Goal: Obtain resource: Download file/media

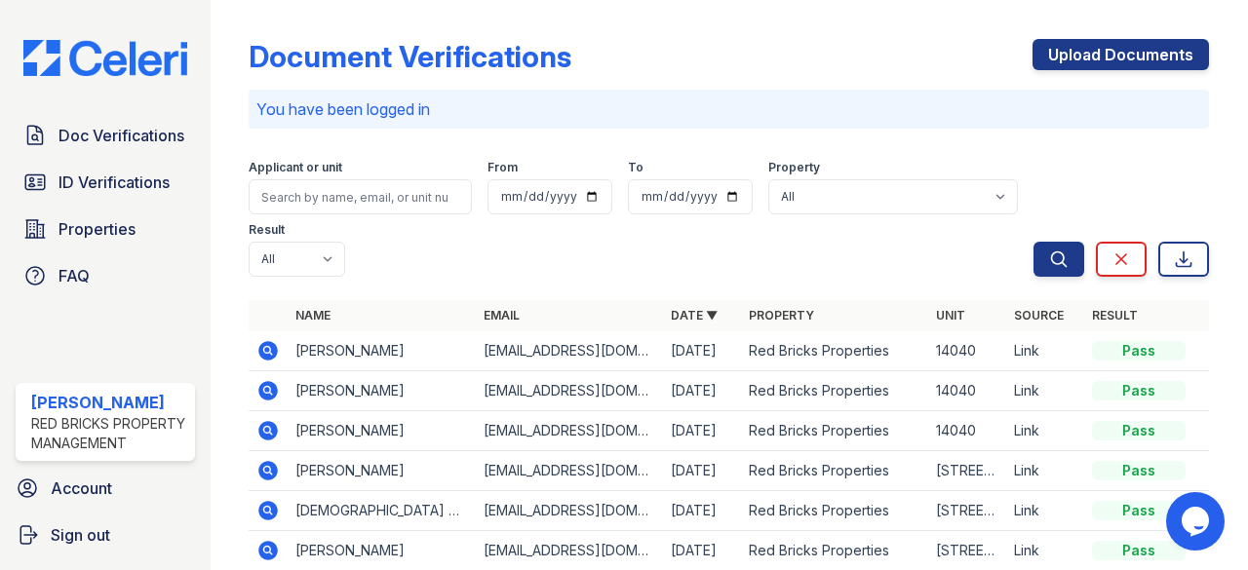
scroll to position [97, 0]
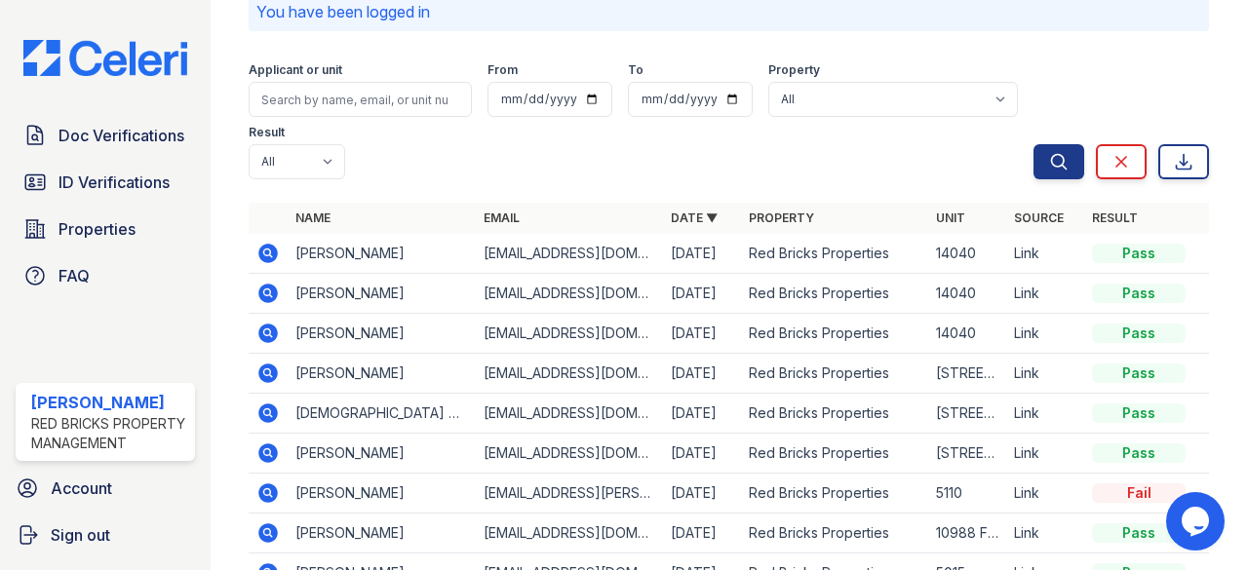
click at [271, 334] on icon at bounding box center [267, 333] width 23 height 23
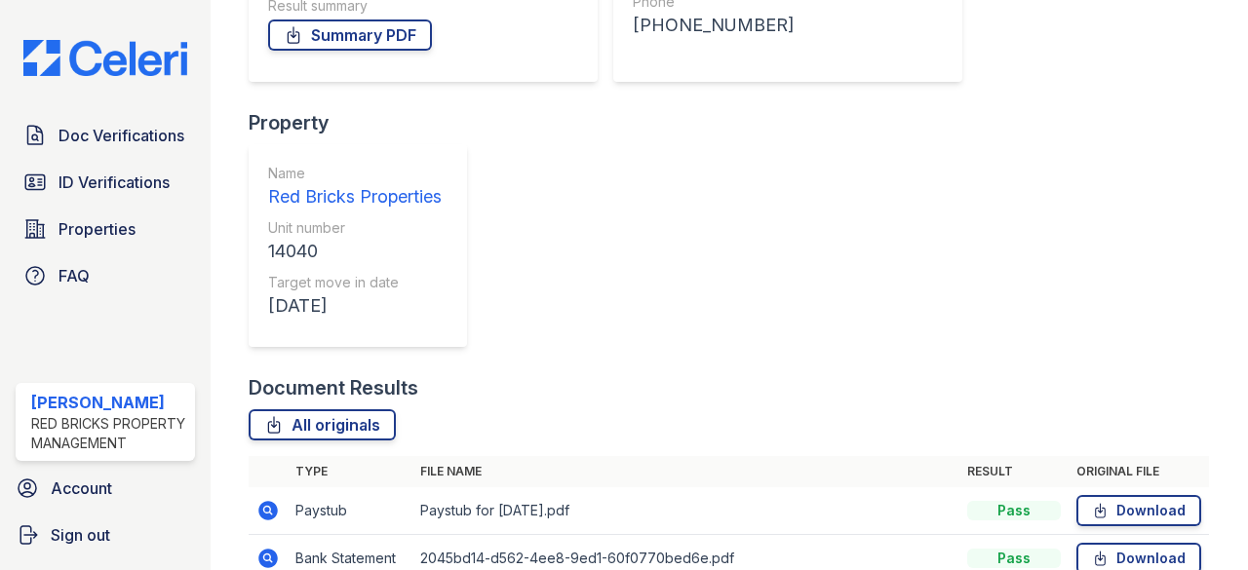
scroll to position [392, 0]
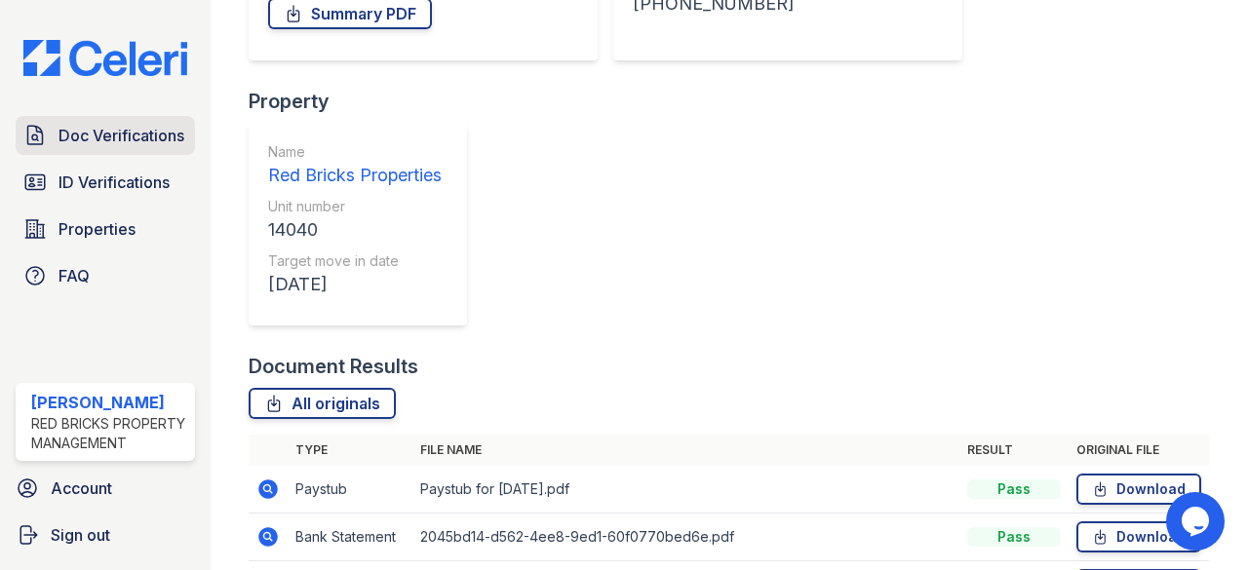
click at [111, 125] on span "Doc Verifications" at bounding box center [121, 135] width 126 height 23
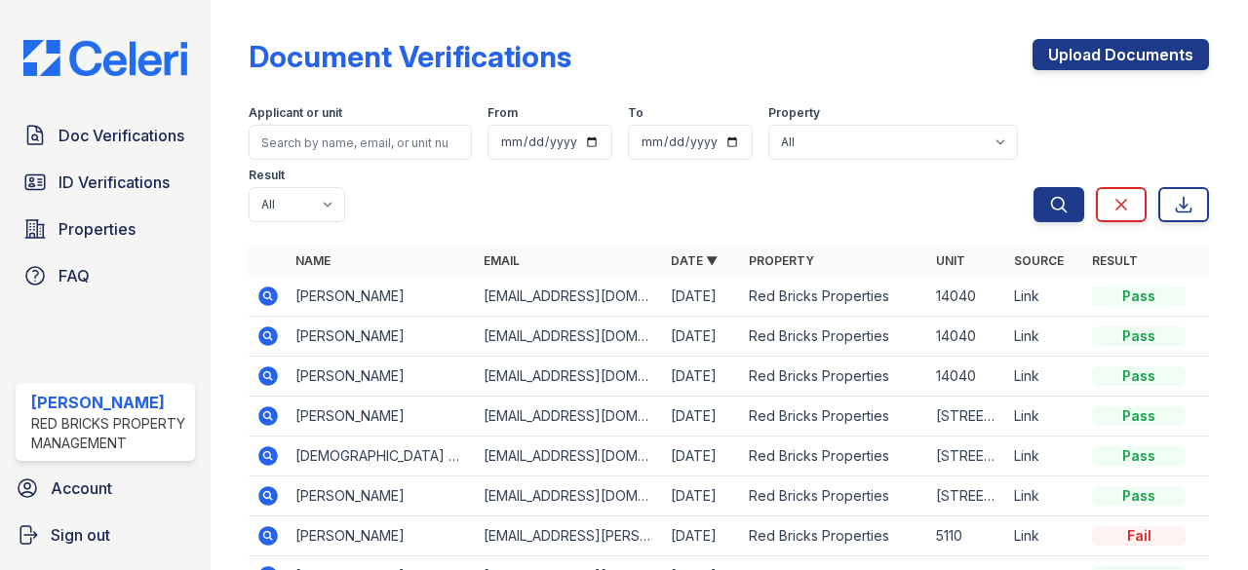
click at [265, 331] on icon at bounding box center [267, 336] width 23 height 23
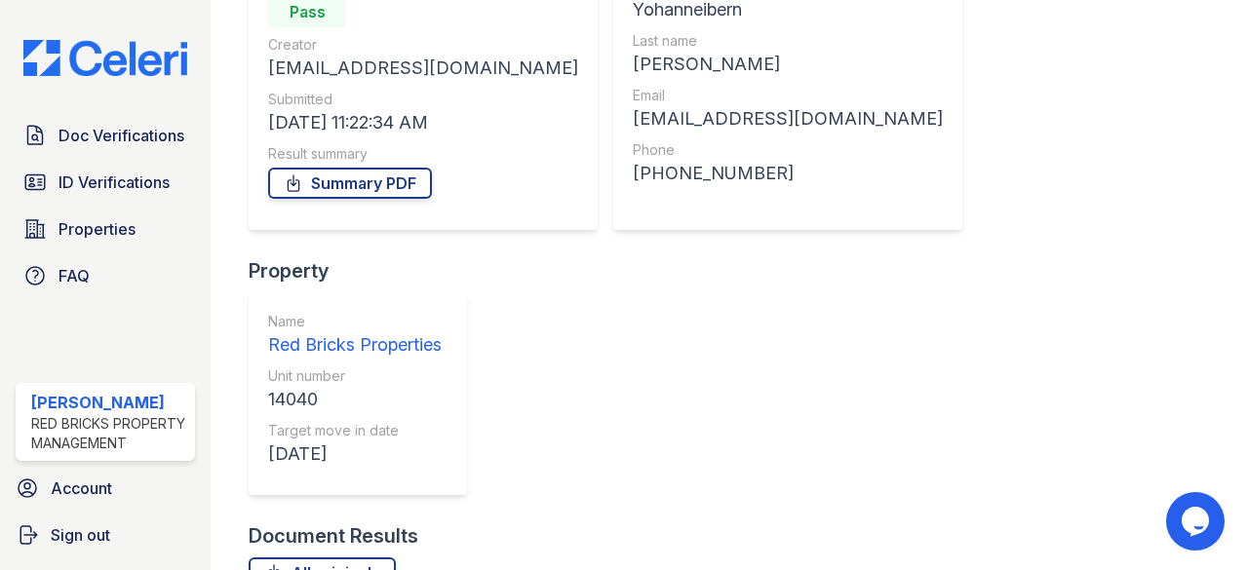
scroll to position [292, 0]
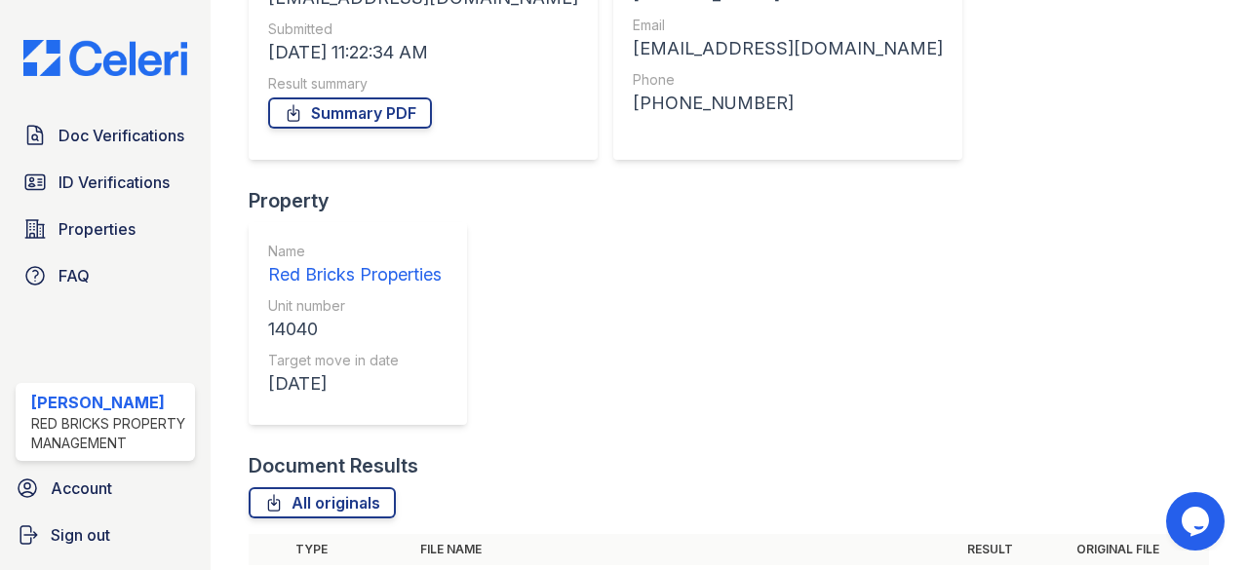
click at [668, 452] on div "Document Results" at bounding box center [729, 465] width 960 height 27
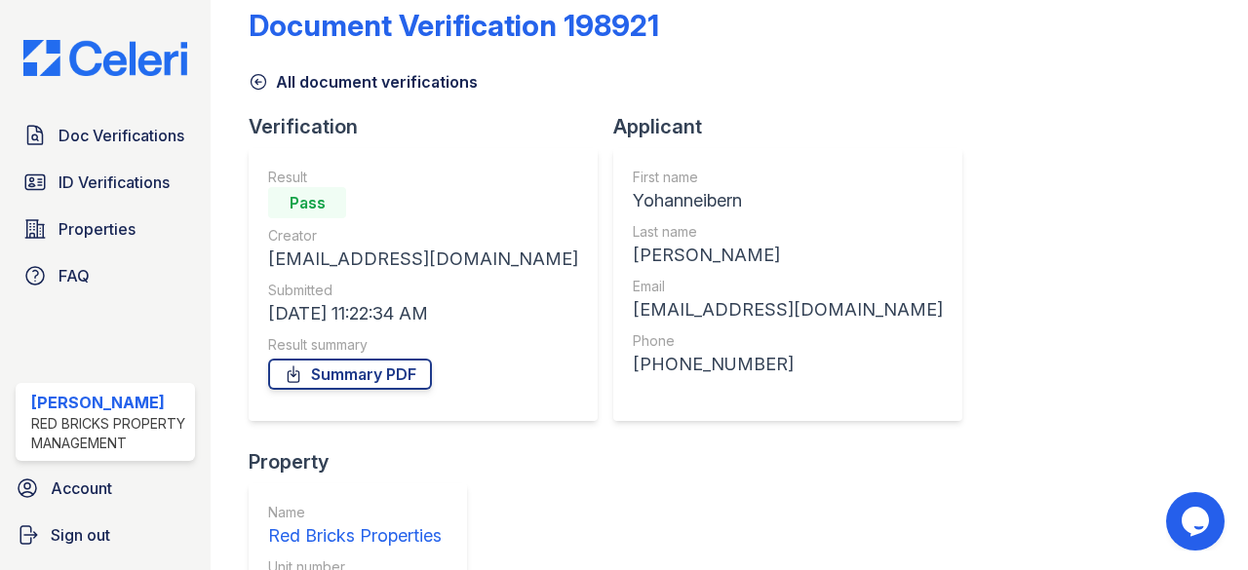
scroll to position [2, 0]
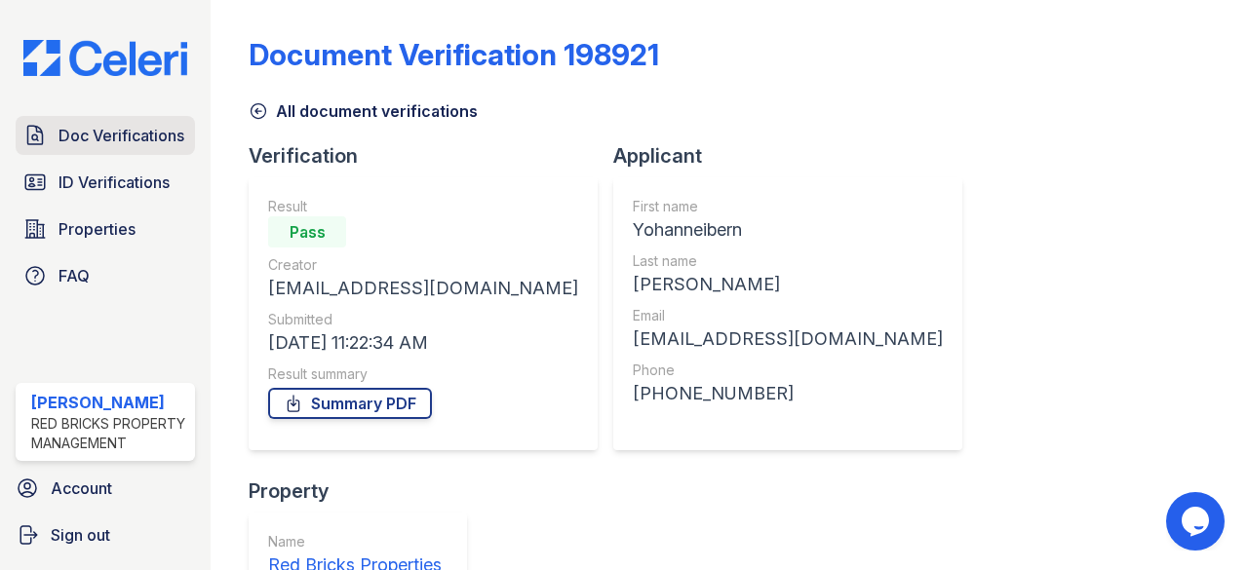
click at [155, 133] on span "Doc Verifications" at bounding box center [121, 135] width 126 height 23
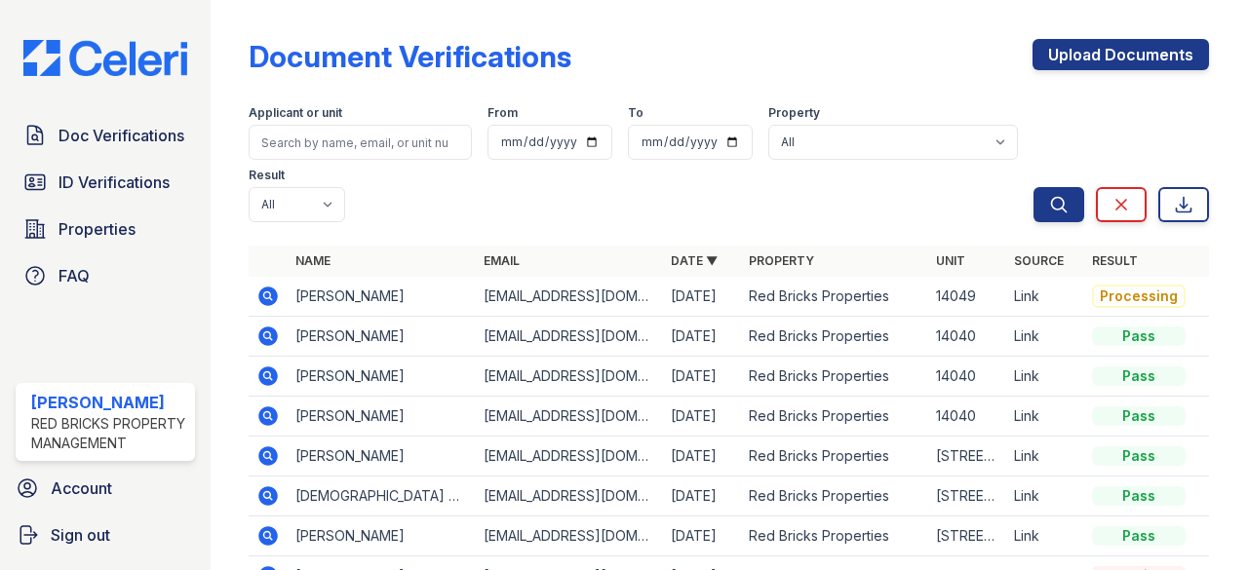
click at [267, 329] on icon at bounding box center [268, 336] width 19 height 19
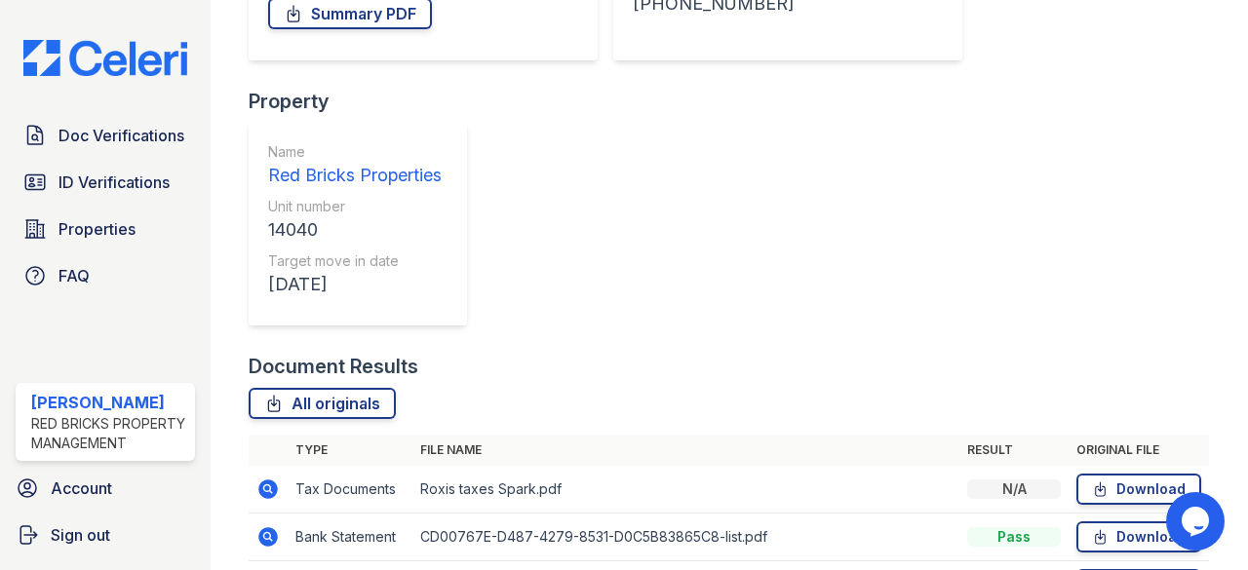
click at [1121, 522] on link "Download" at bounding box center [1138, 537] width 125 height 31
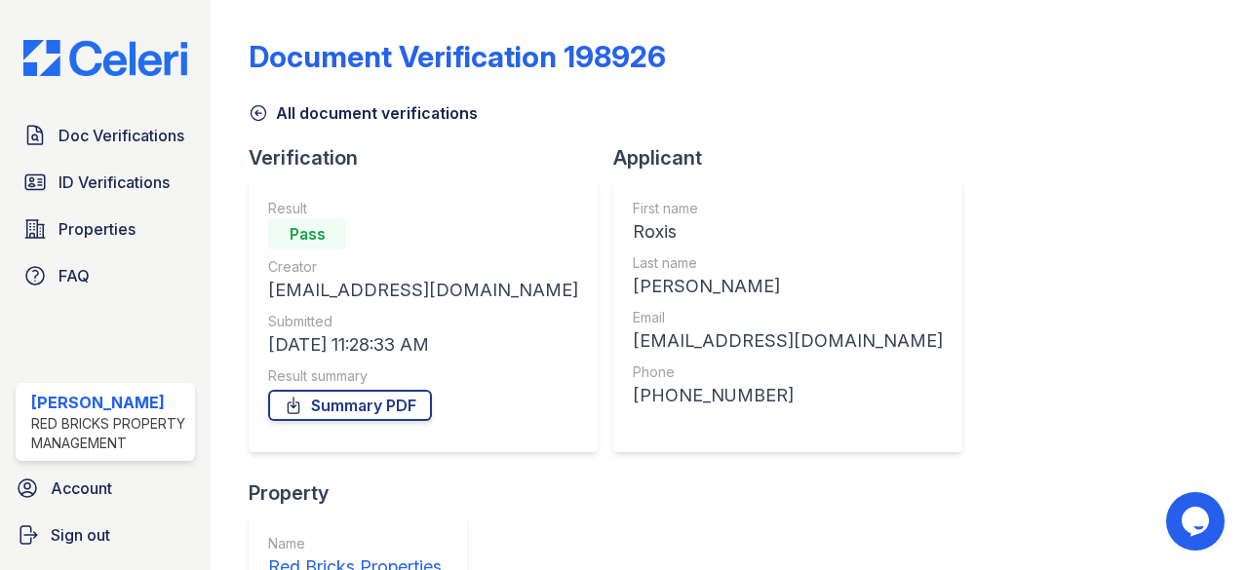
click at [633, 232] on div "Roxis" at bounding box center [788, 231] width 310 height 27
copy div "Roxis"
click at [633, 287] on div "Soler" at bounding box center [788, 286] width 310 height 27
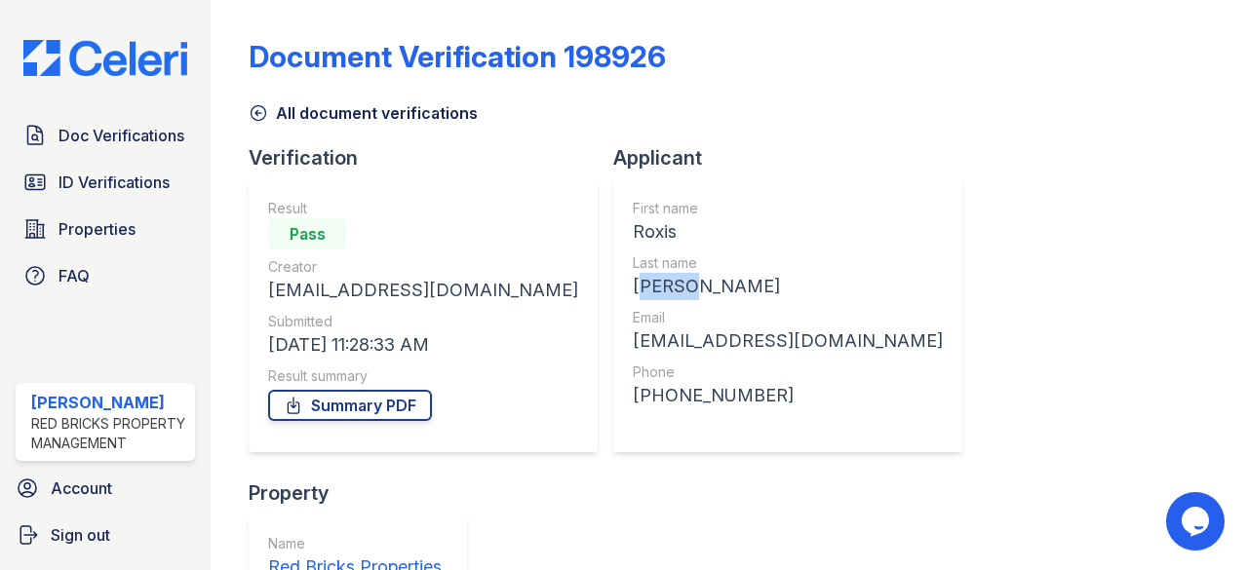
click at [633, 287] on div "Soler" at bounding box center [788, 286] width 310 height 27
copy div "Soler"
click at [678, 347] on div "solerroxis@gmail.com" at bounding box center [788, 341] width 310 height 27
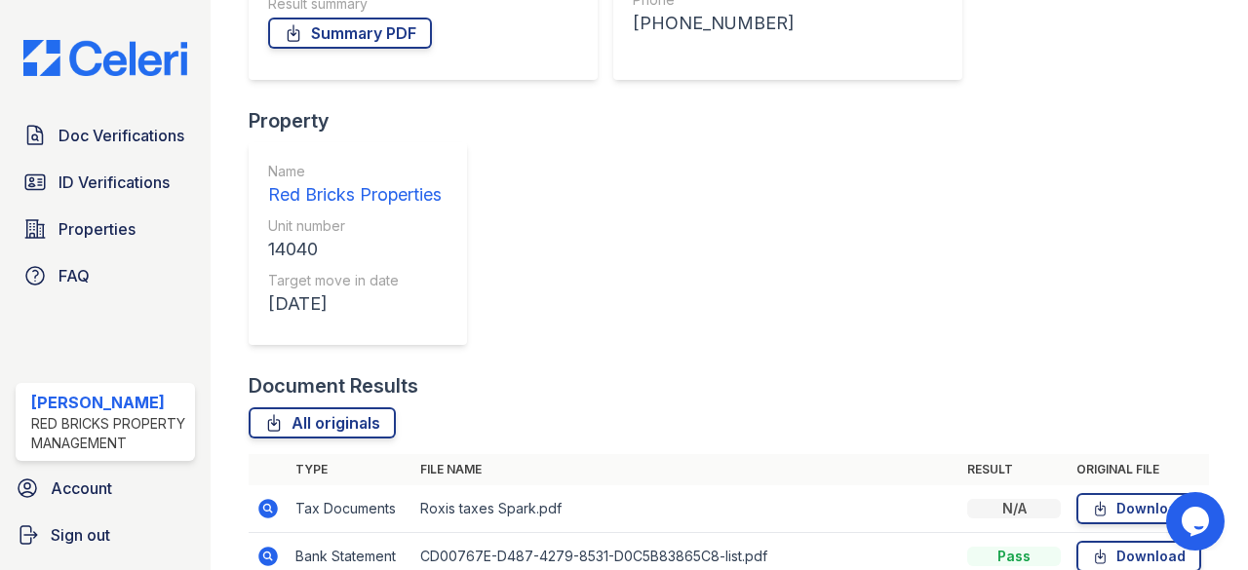
scroll to position [390, 0]
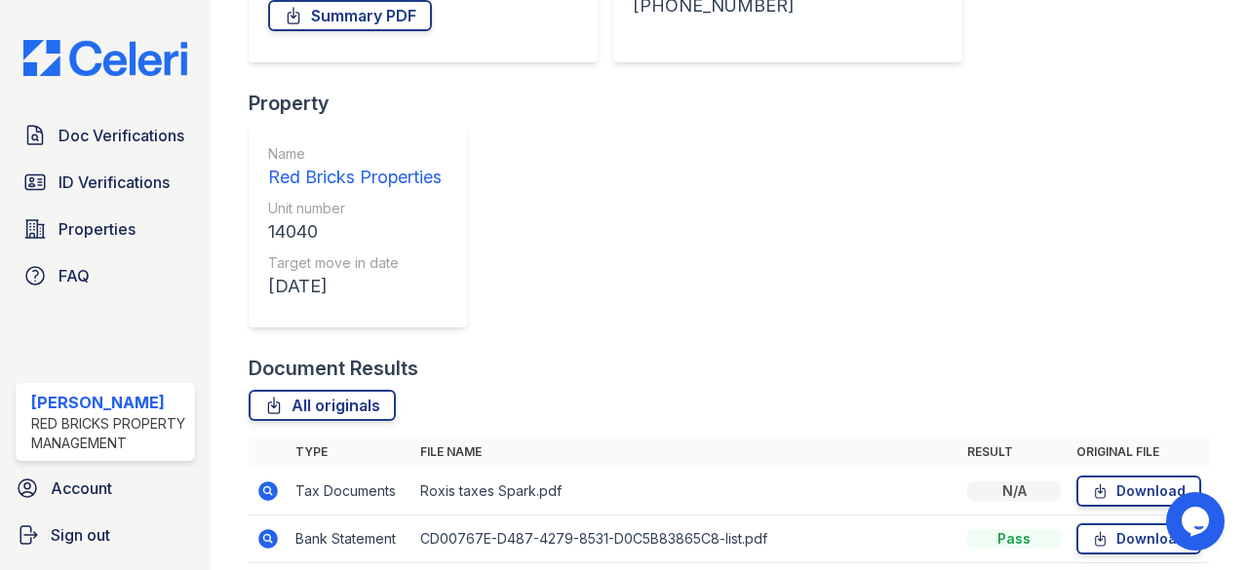
click at [1139, 523] on link "Download" at bounding box center [1138, 538] width 125 height 31
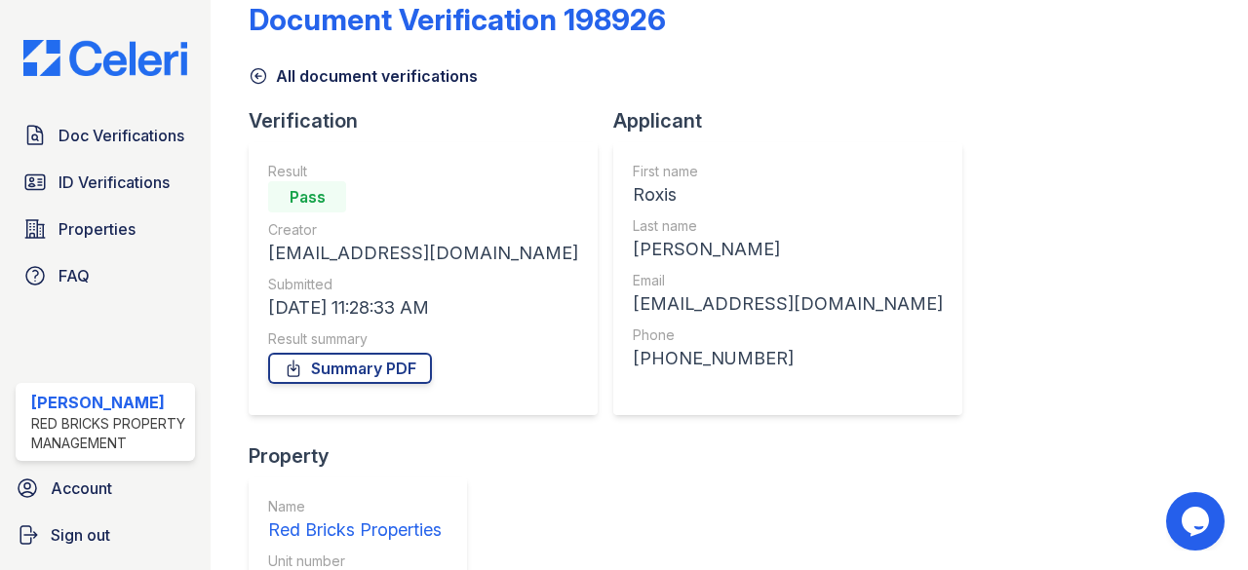
scroll to position [0, 0]
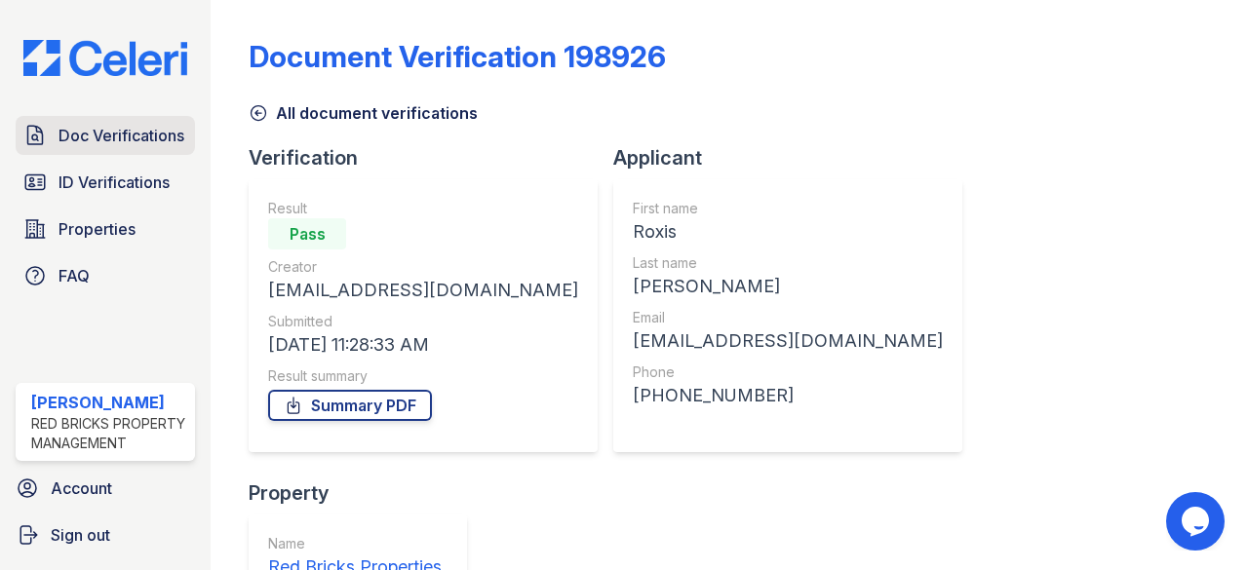
click at [145, 124] on span "Doc Verifications" at bounding box center [121, 135] width 126 height 23
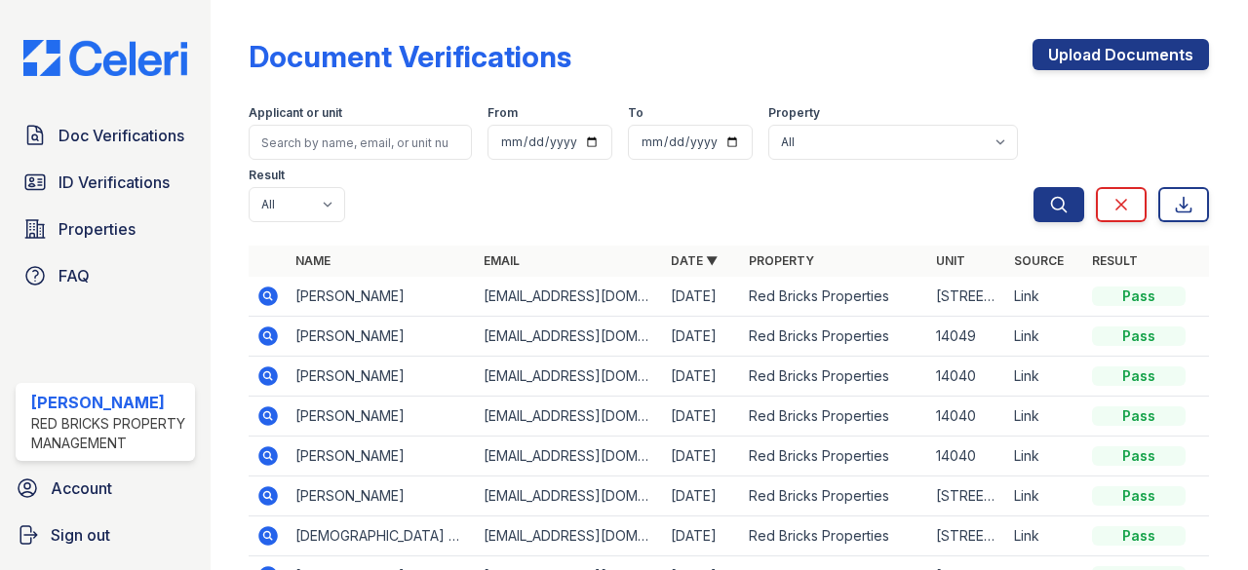
click at [273, 337] on icon at bounding box center [268, 336] width 19 height 19
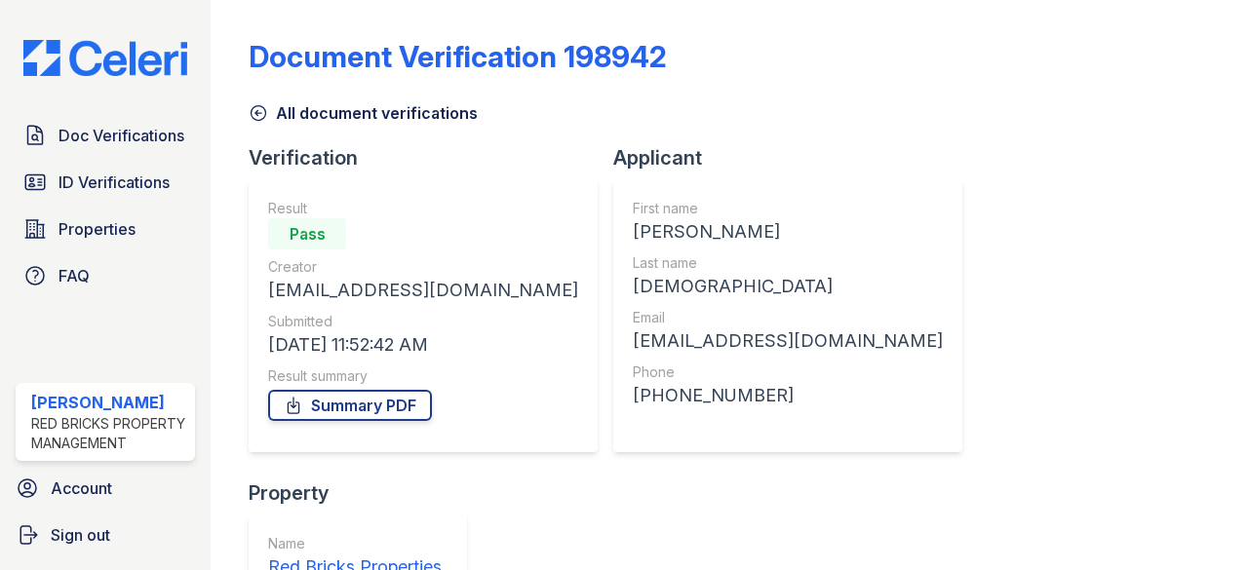
scroll to position [682, 0]
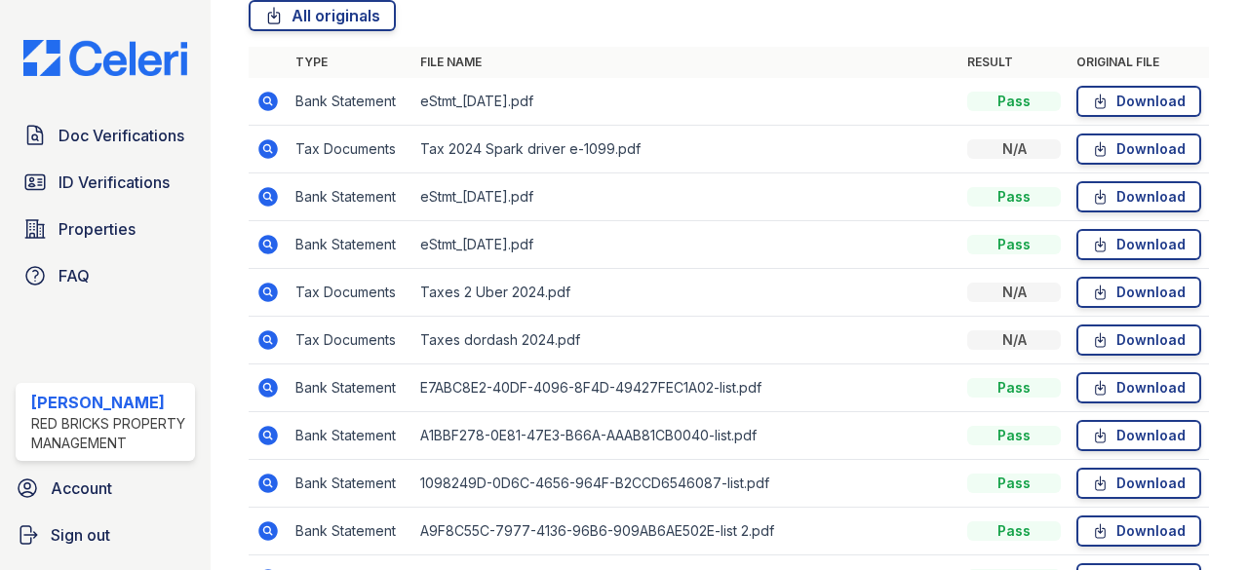
scroll to position [867, 0]
